Goal: Register for event/course

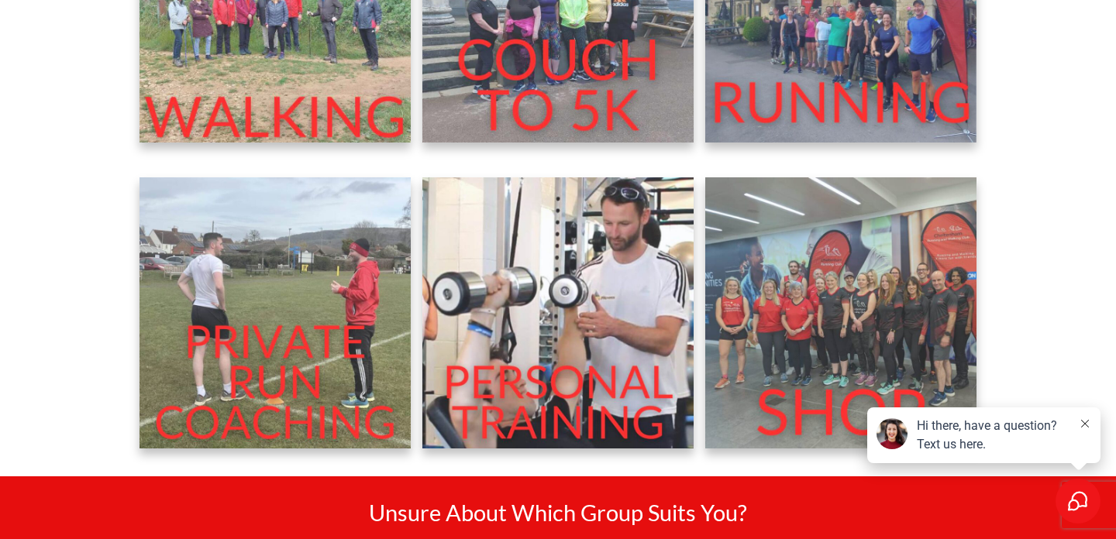
scroll to position [666, 0]
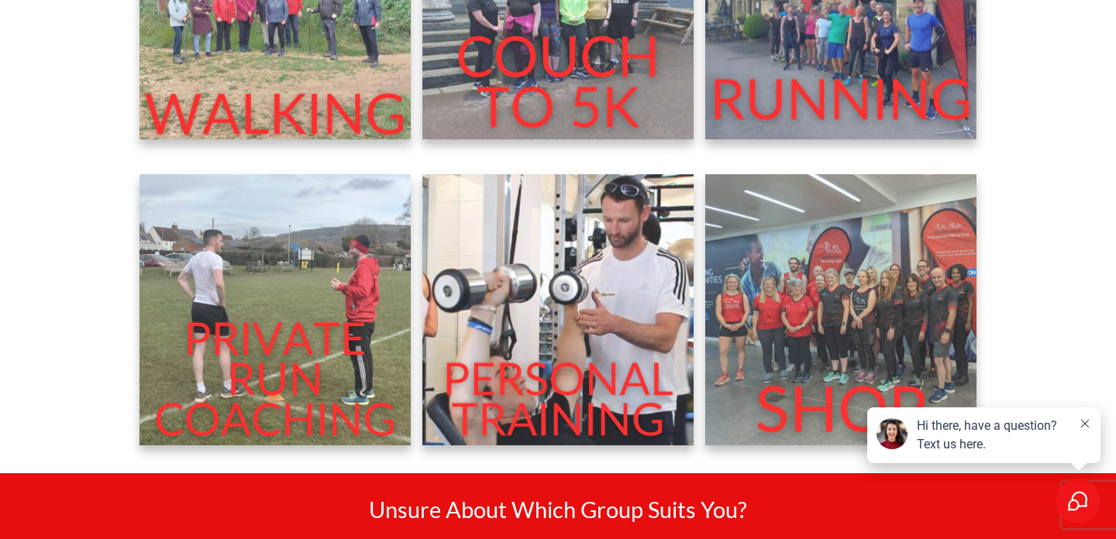
click at [791, 66] on img at bounding box center [840, 3] width 271 height 271
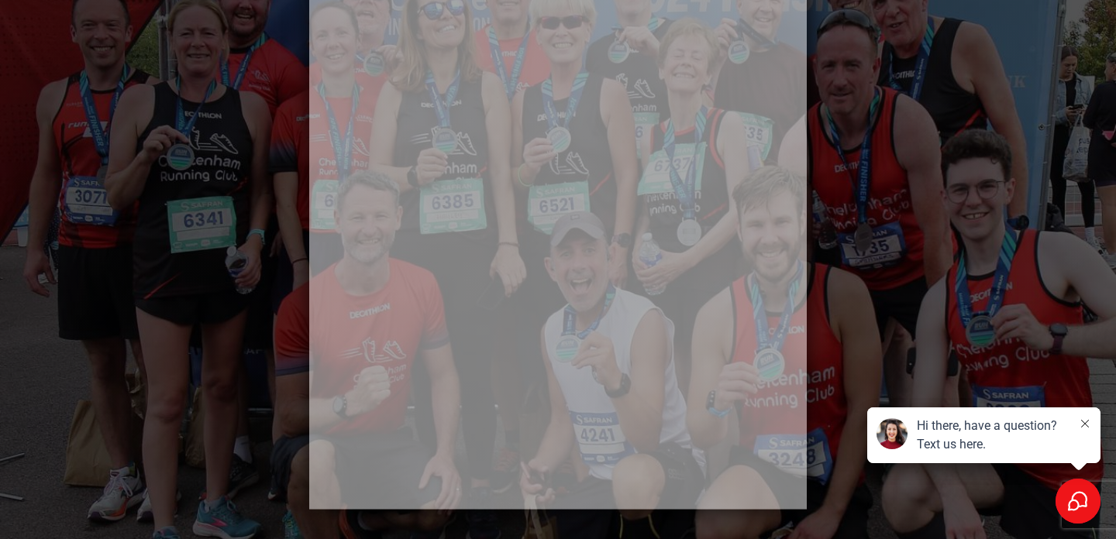
scroll to position [629, 0]
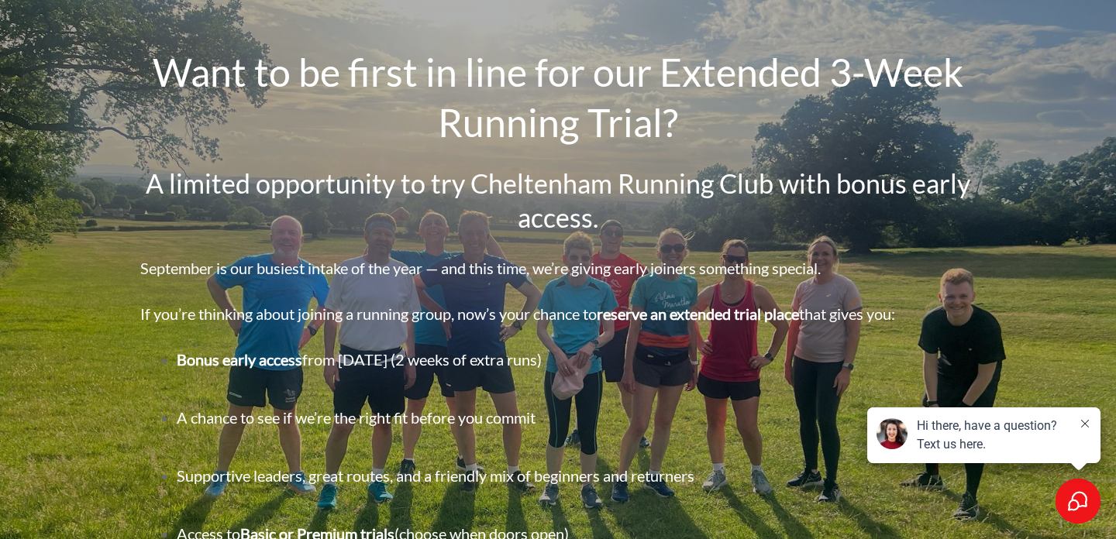
click at [1085, 424] on icon at bounding box center [1085, 424] width 8 height 8
click at [1086, 422] on icon at bounding box center [1085, 424] width 8 height 8
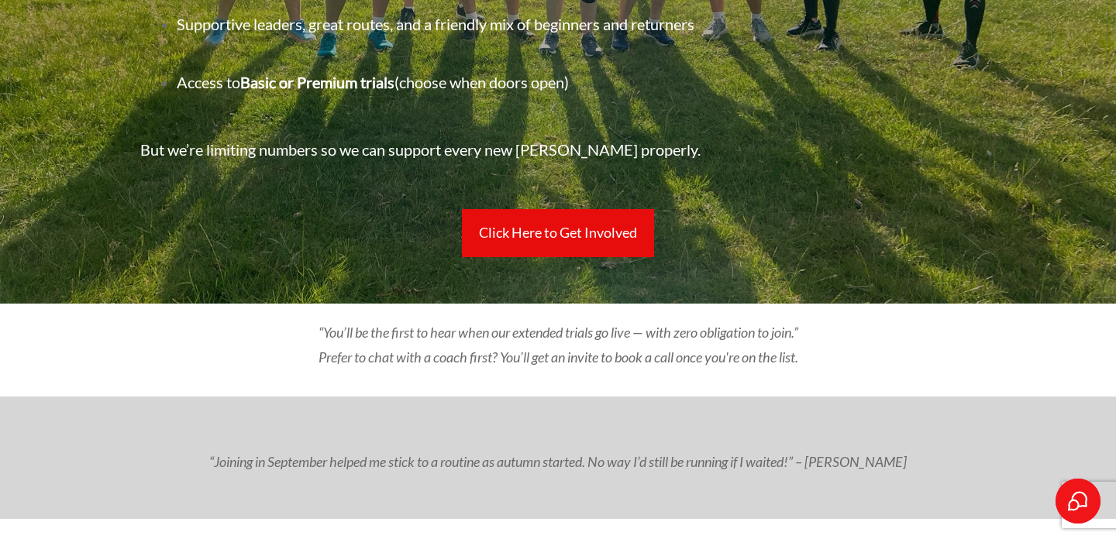
scroll to position [441, 0]
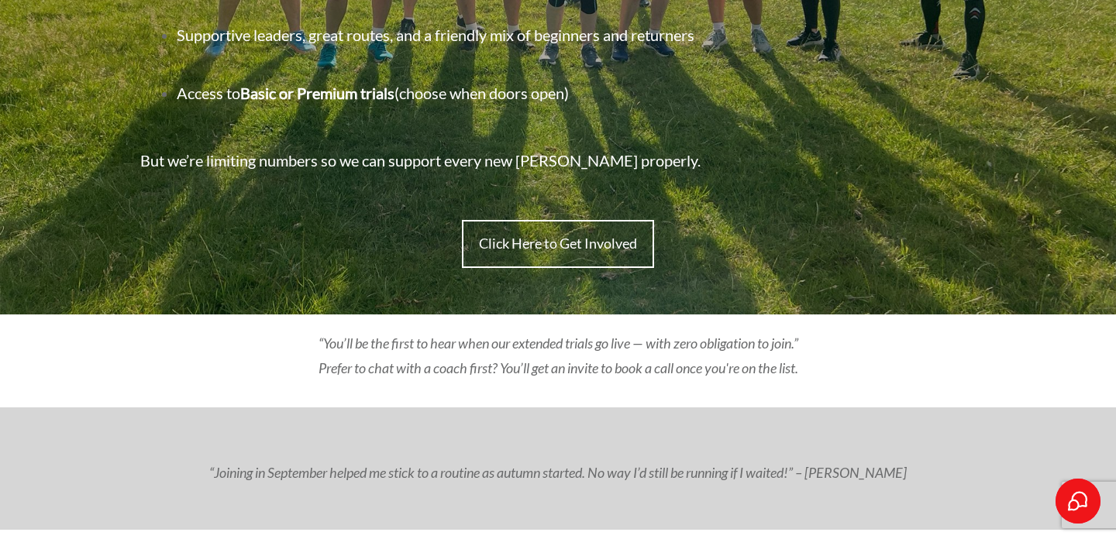
click at [614, 261] on link "Click Here to Get Involved" at bounding box center [558, 244] width 192 height 48
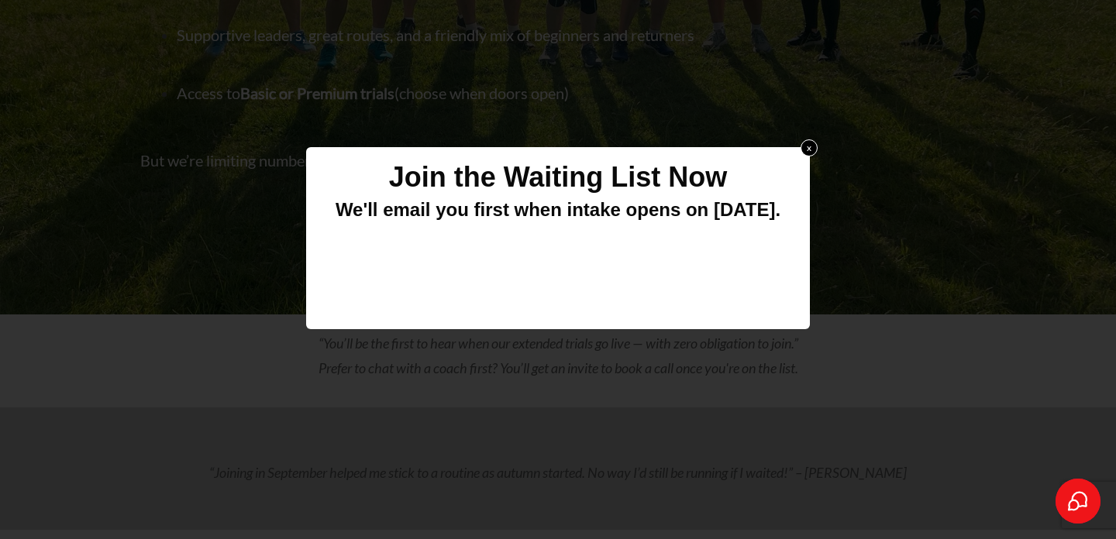
scroll to position [0, 0]
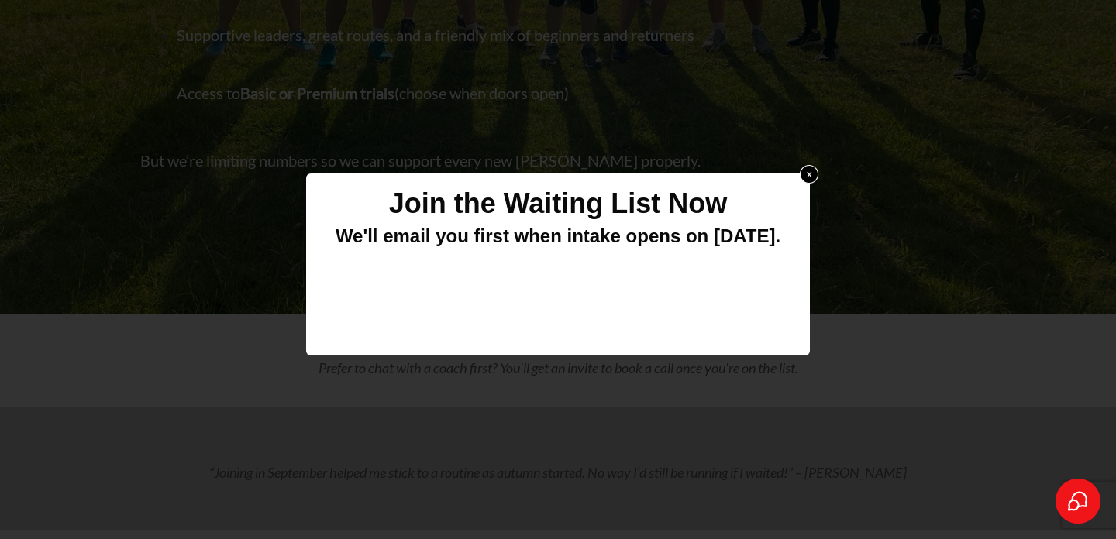
click at [809, 175] on link "x" at bounding box center [809, 173] width 19 height 19
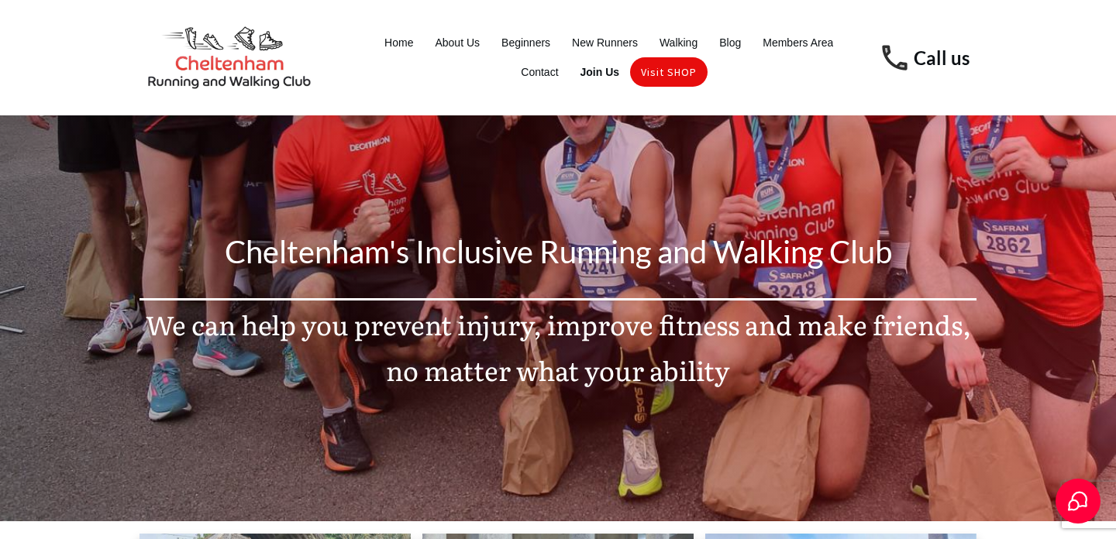
scroll to position [666, 0]
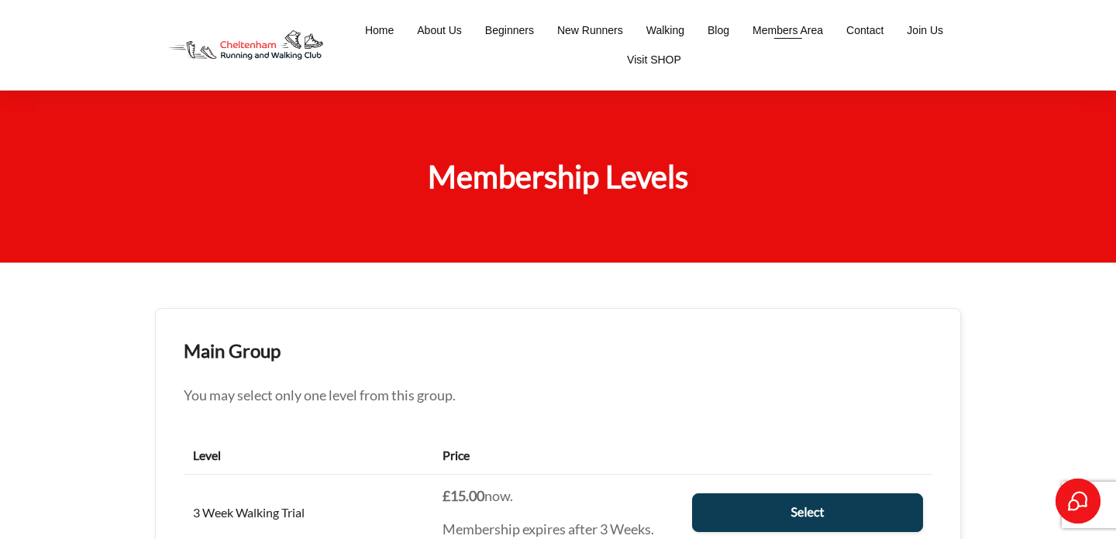
click at [763, 22] on span "Members Area" at bounding box center [788, 30] width 71 height 22
